Goal: Task Accomplishment & Management: Use online tool/utility

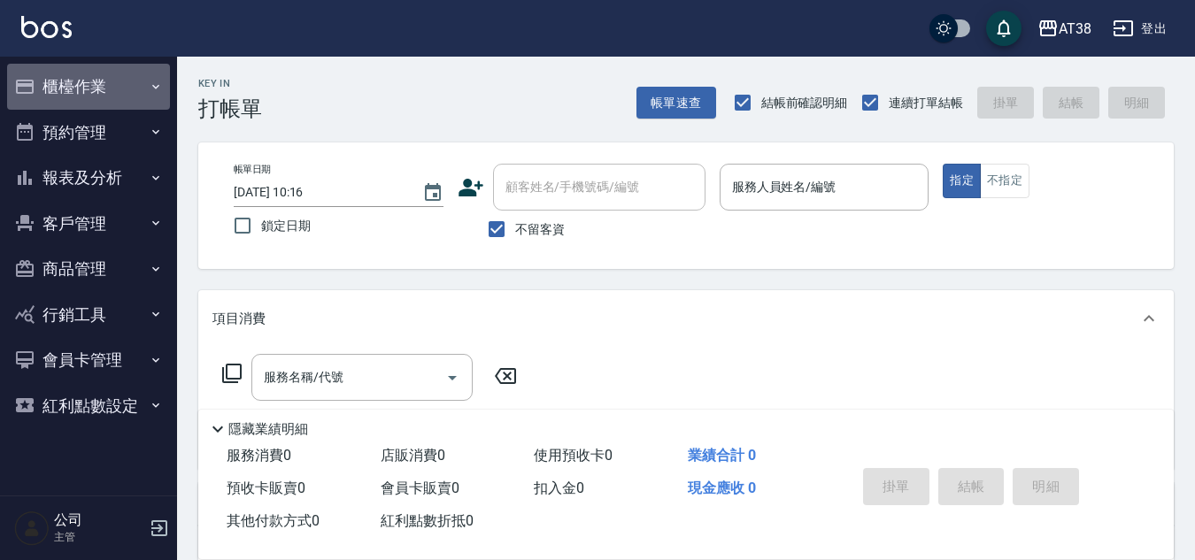
click at [99, 85] on button "櫃檯作業" at bounding box center [88, 87] width 163 height 46
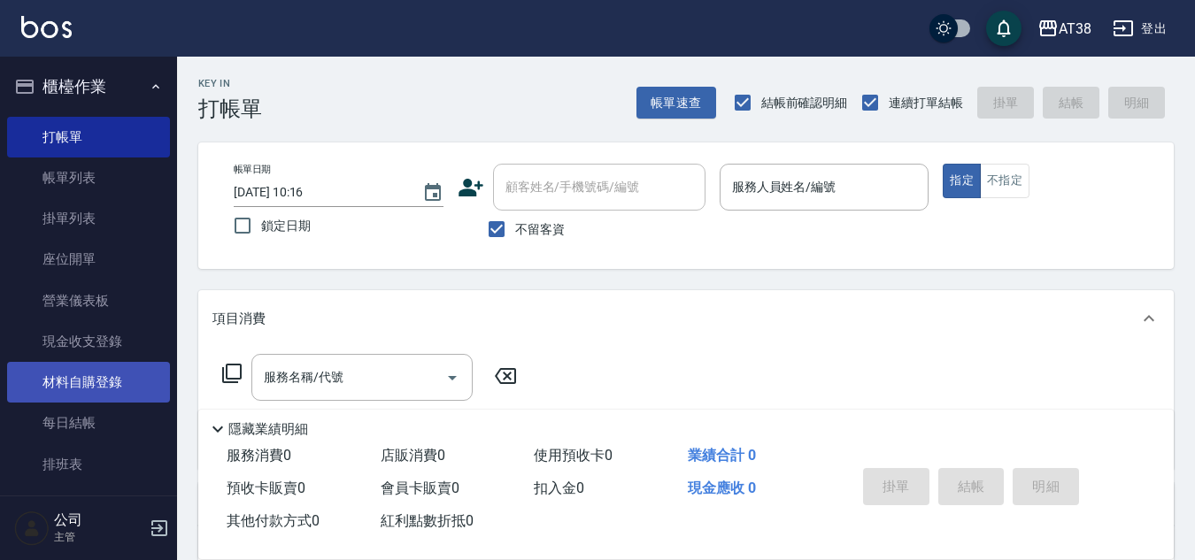
scroll to position [177, 0]
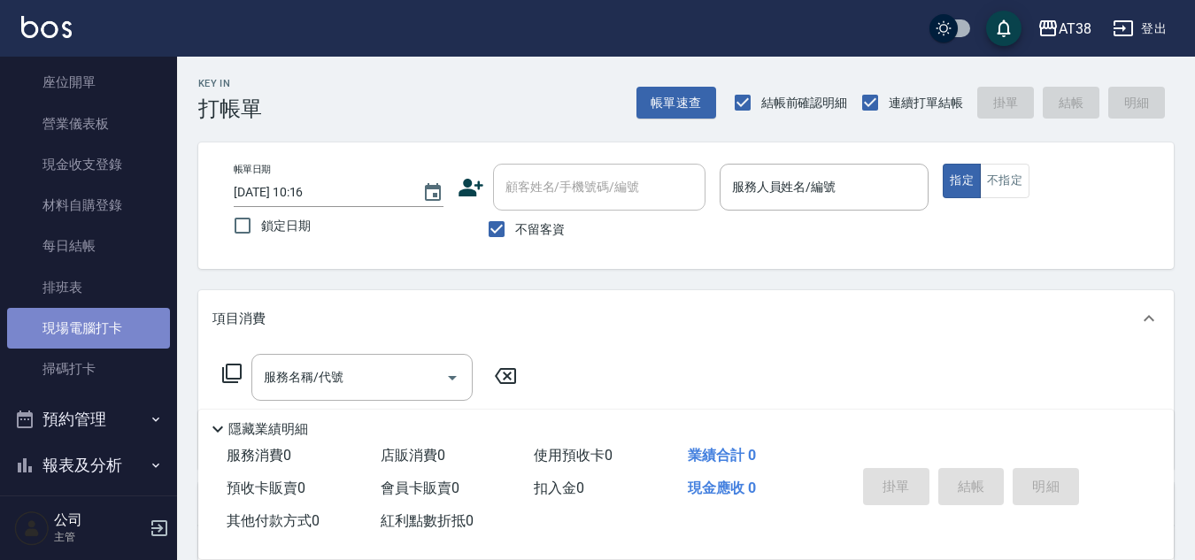
click at [100, 320] on link "現場電腦打卡" at bounding box center [88, 328] width 163 height 41
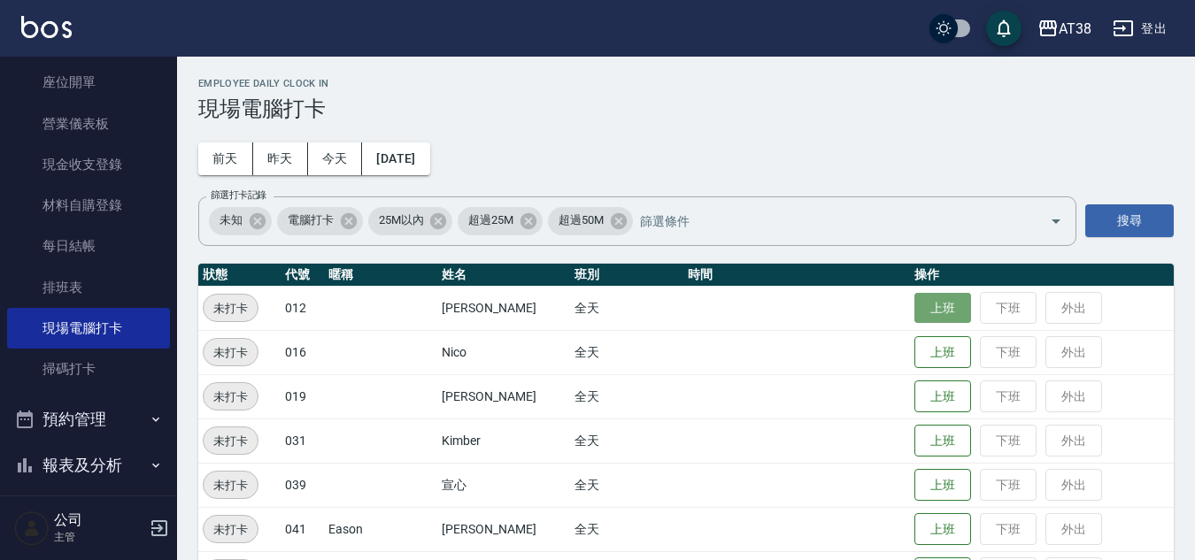
click at [915, 311] on button "上班" at bounding box center [943, 308] width 57 height 31
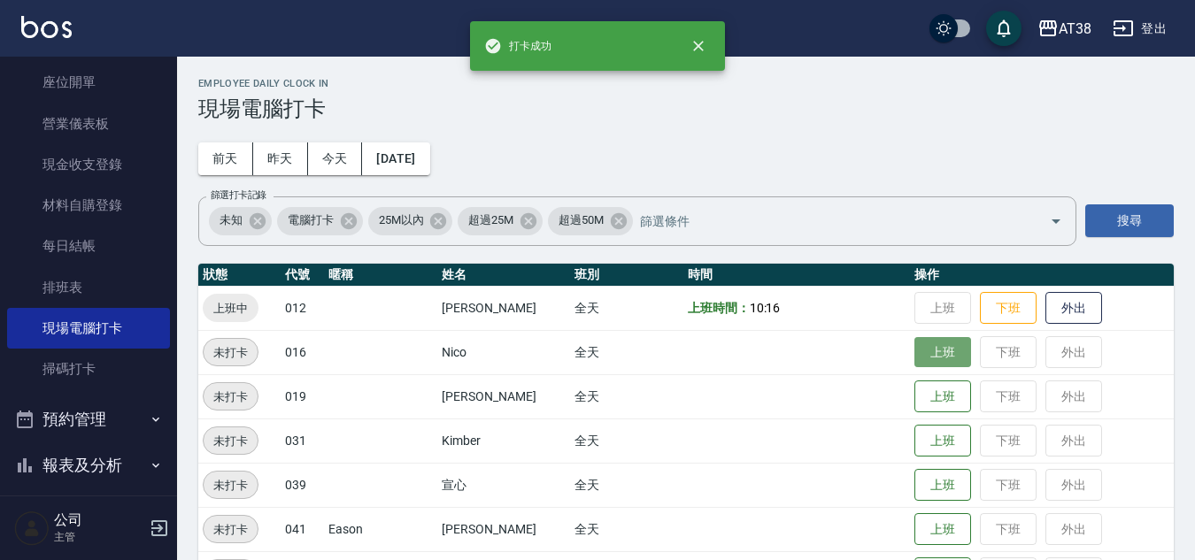
click at [915, 344] on button "上班" at bounding box center [943, 352] width 57 height 31
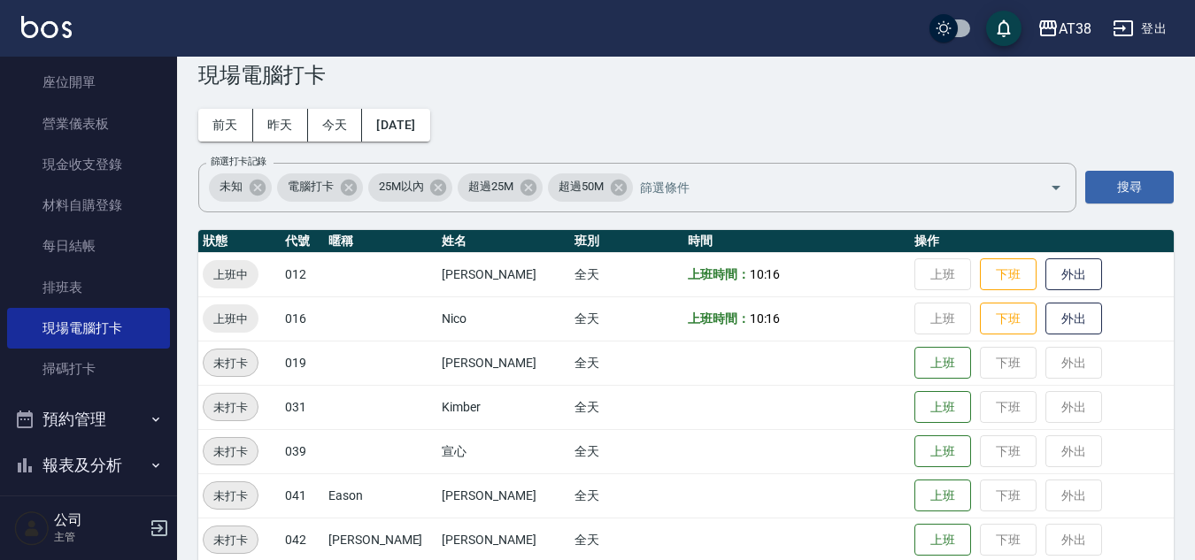
scroll to position [58, 0]
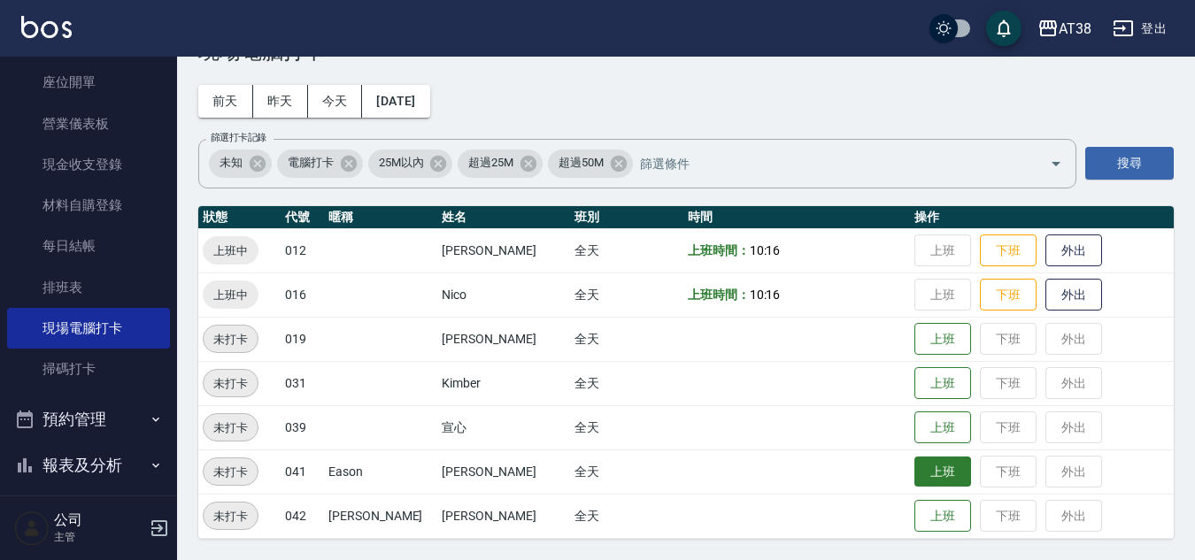
click at [915, 472] on button "上班" at bounding box center [943, 472] width 57 height 31
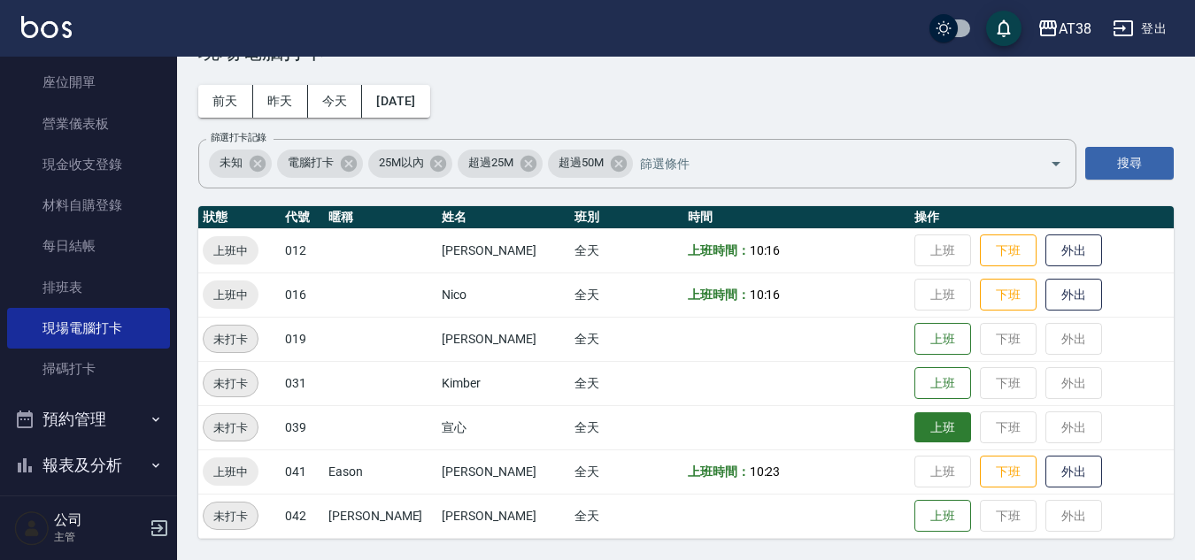
click at [920, 432] on button "上班" at bounding box center [943, 428] width 57 height 31
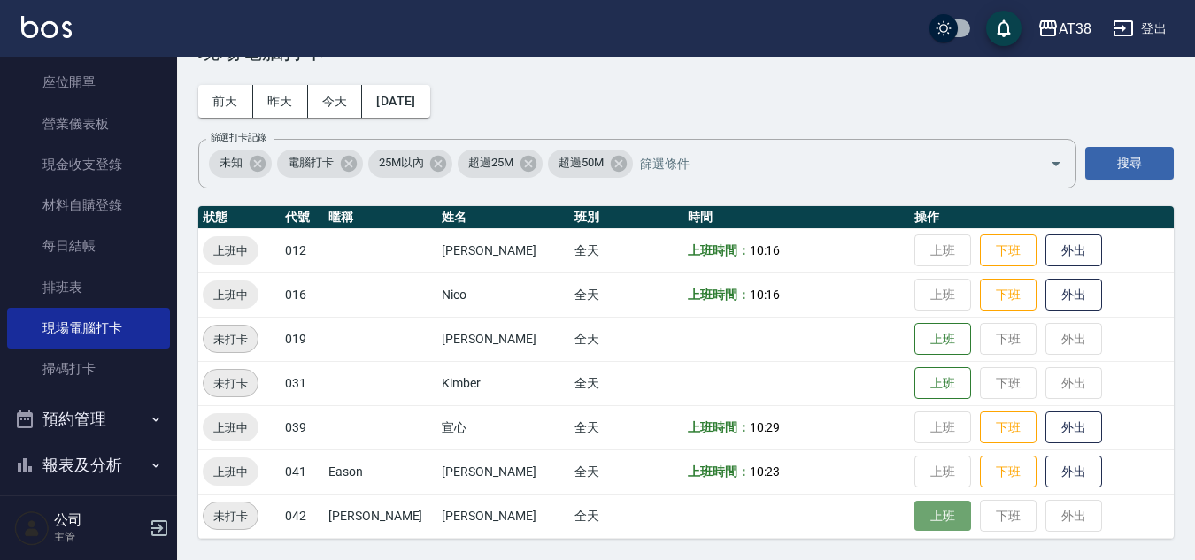
click at [936, 517] on button "上班" at bounding box center [943, 516] width 57 height 31
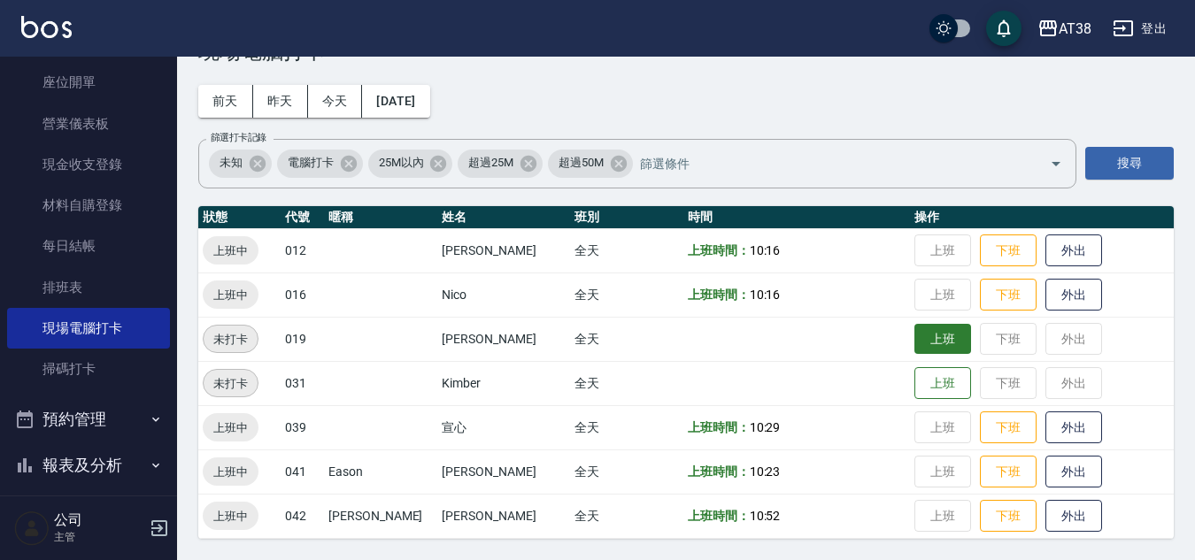
click at [915, 341] on button "上班" at bounding box center [943, 339] width 57 height 31
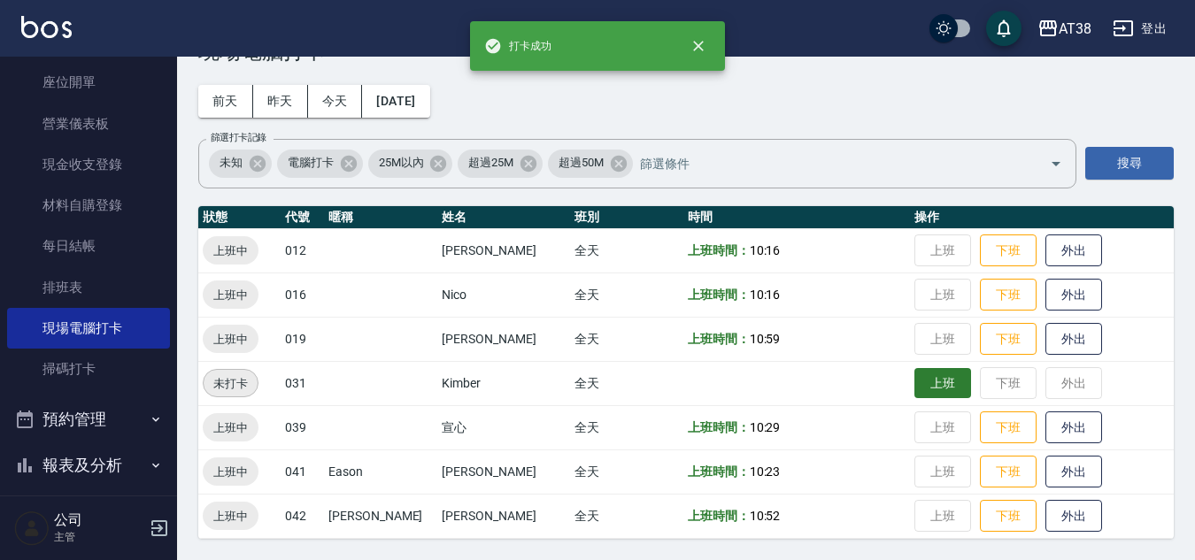
click at [915, 391] on button "上班" at bounding box center [943, 383] width 57 height 31
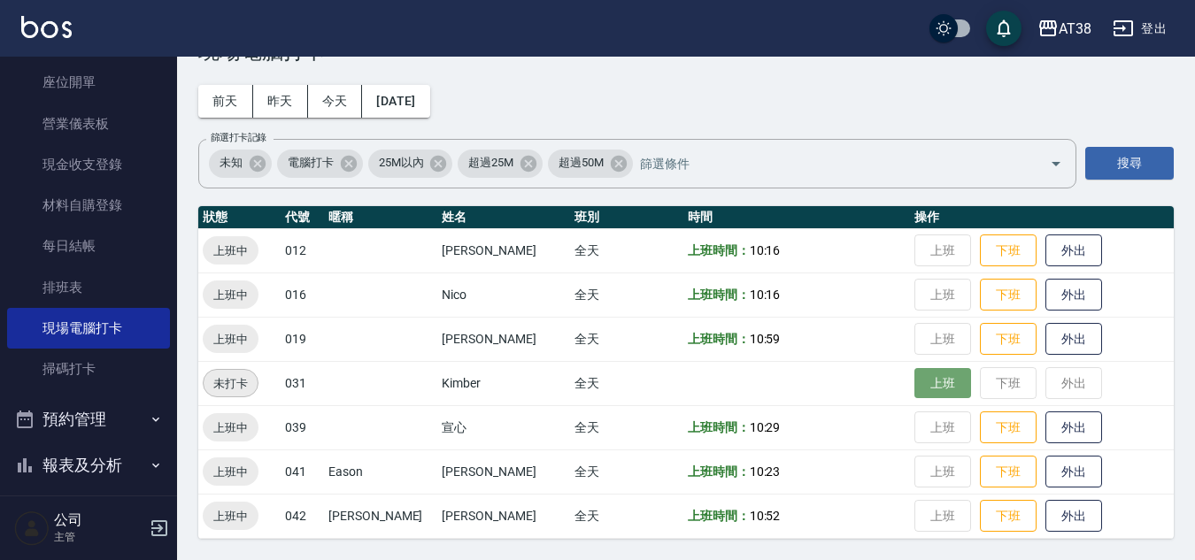
click at [915, 390] on button "上班" at bounding box center [943, 383] width 57 height 31
